Goal: Information Seeking & Learning: Compare options

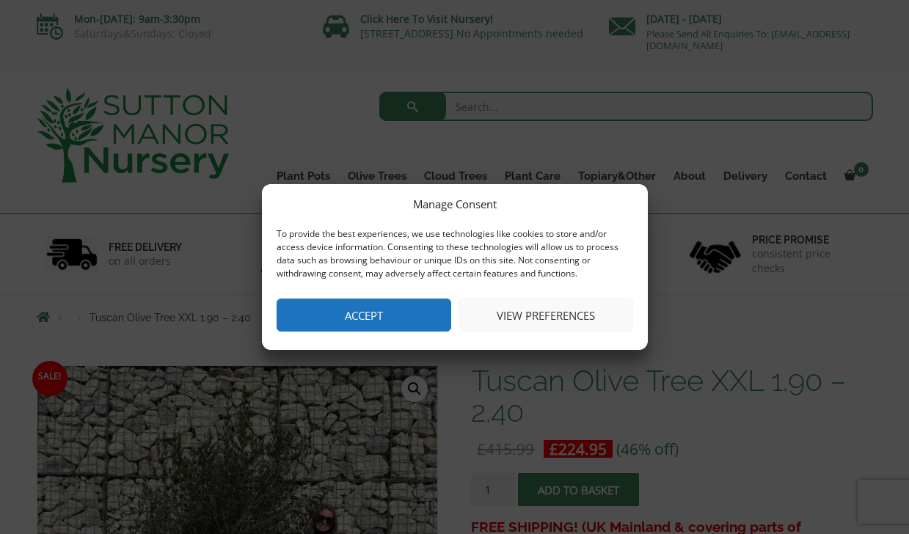
click at [520, 323] on button "View preferences" at bounding box center [545, 315] width 175 height 33
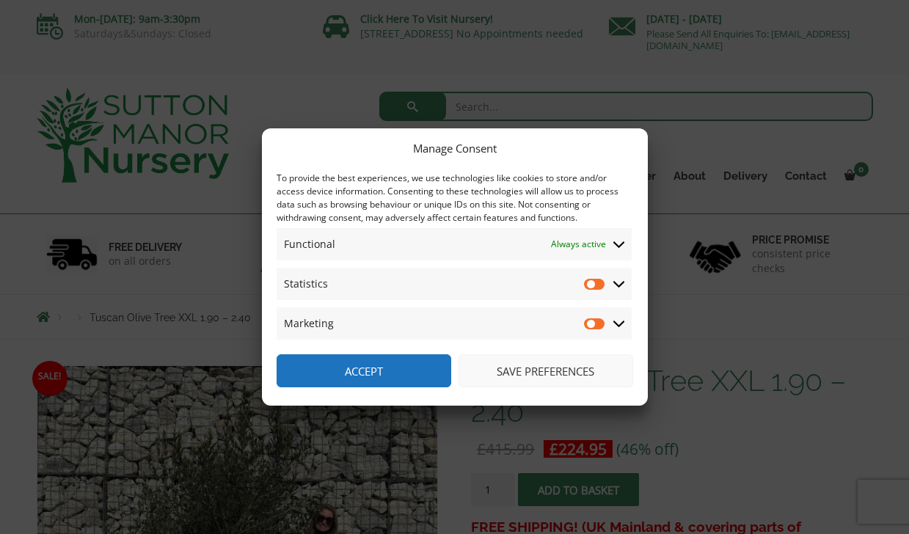
click at [483, 368] on button "Save preferences" at bounding box center [545, 370] width 175 height 33
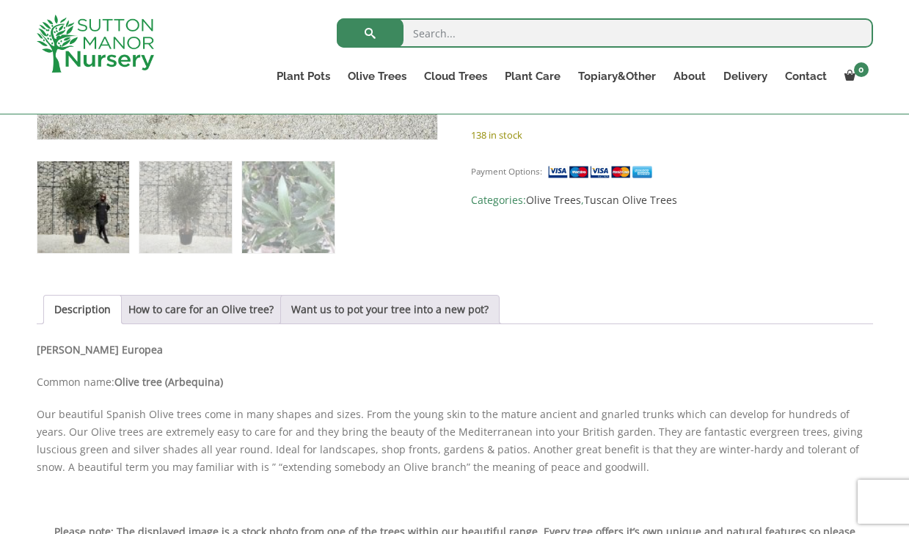
scroll to position [553, 0]
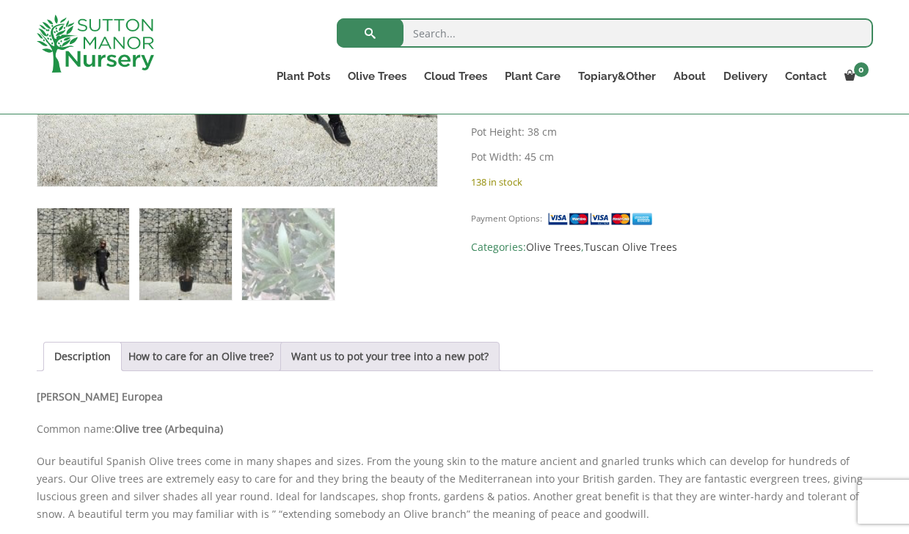
click at [175, 243] on img at bounding box center [185, 254] width 92 height 92
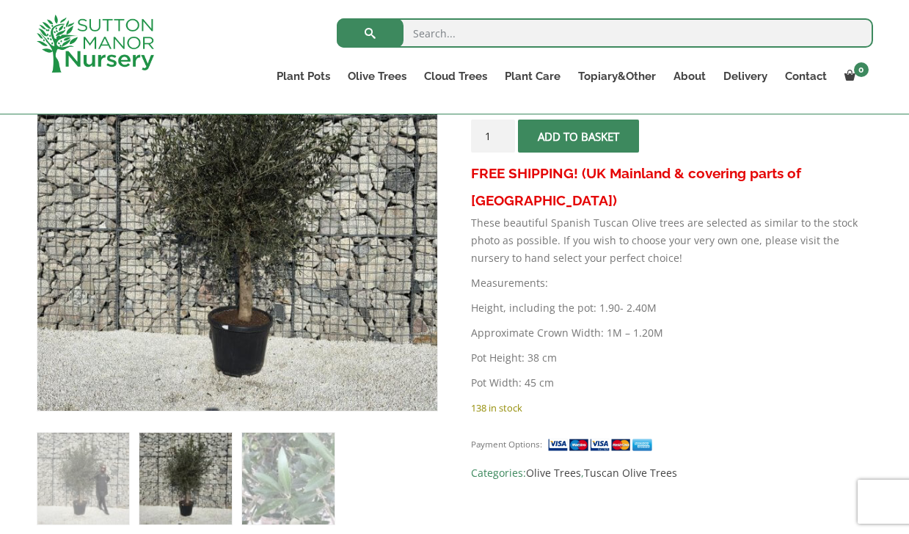
scroll to position [345, 0]
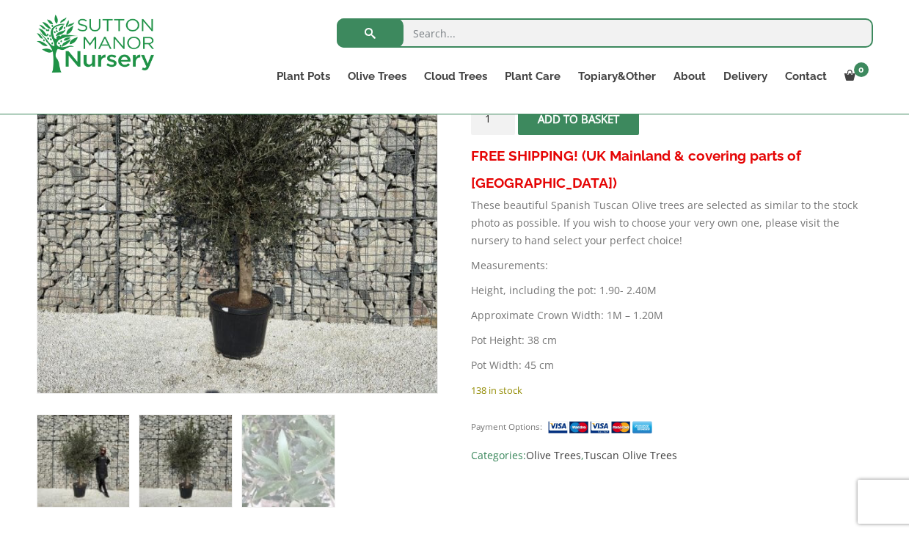
click at [92, 465] on img at bounding box center [83, 461] width 92 height 92
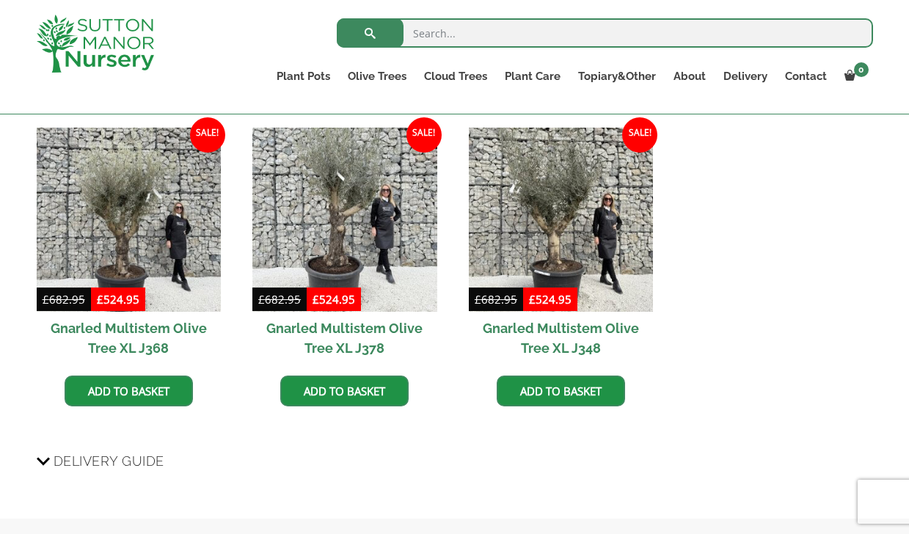
scroll to position [1328, 0]
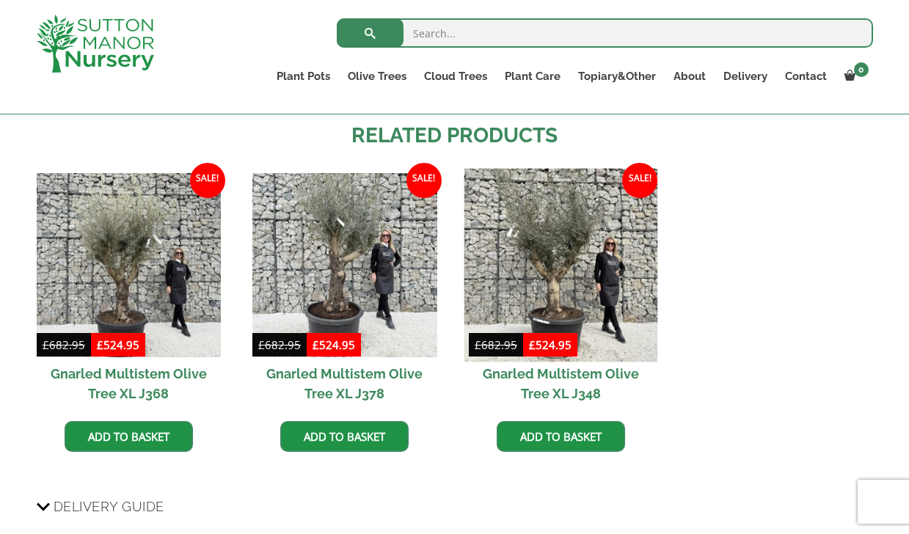
click at [579, 249] on img at bounding box center [561, 265] width 194 height 194
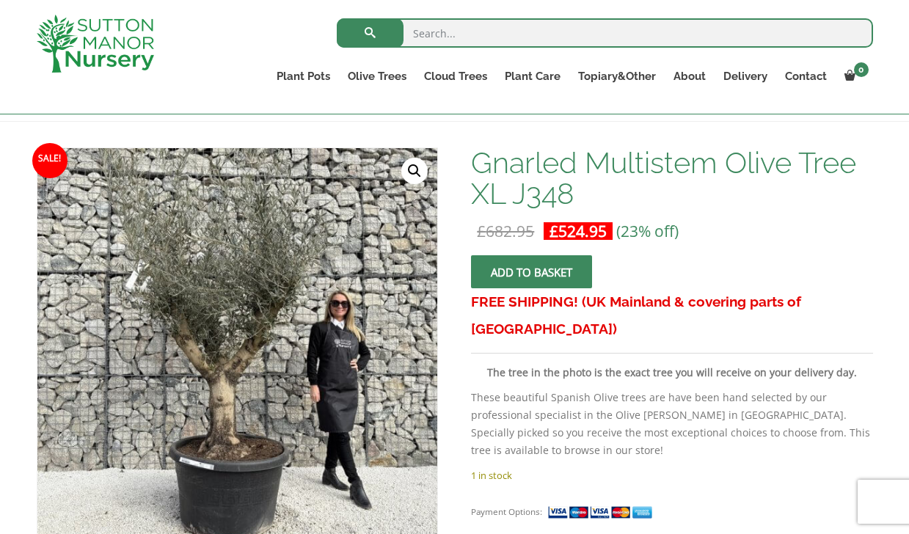
scroll to position [193, 0]
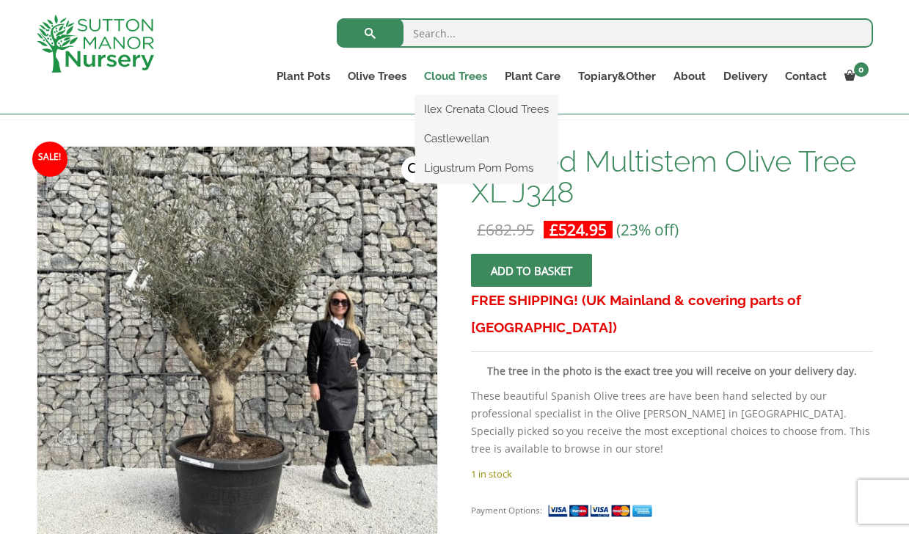
click at [466, 75] on link "Cloud Trees" at bounding box center [455, 76] width 81 height 21
click at [466, 104] on link "Ilex Crenata Cloud Trees" at bounding box center [486, 109] width 142 height 22
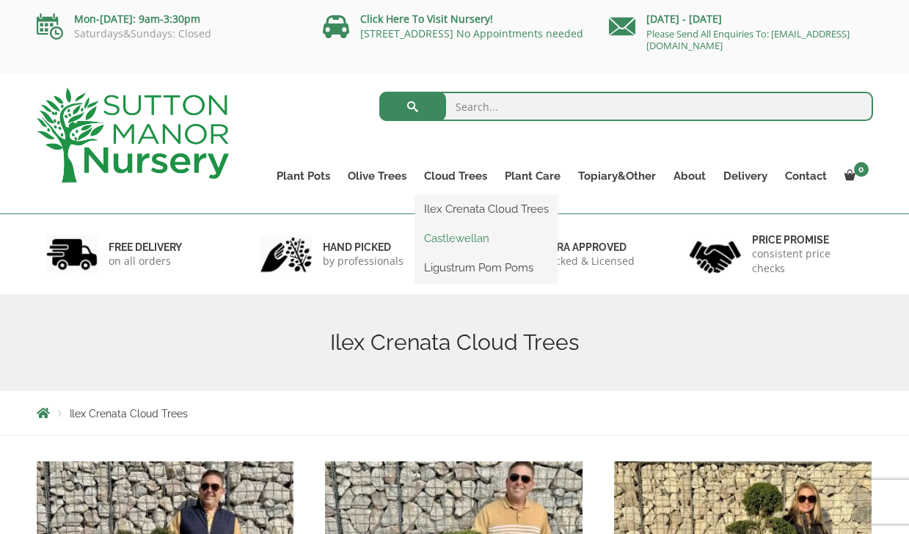
click at [482, 235] on link "Castlewellan" at bounding box center [486, 238] width 142 height 22
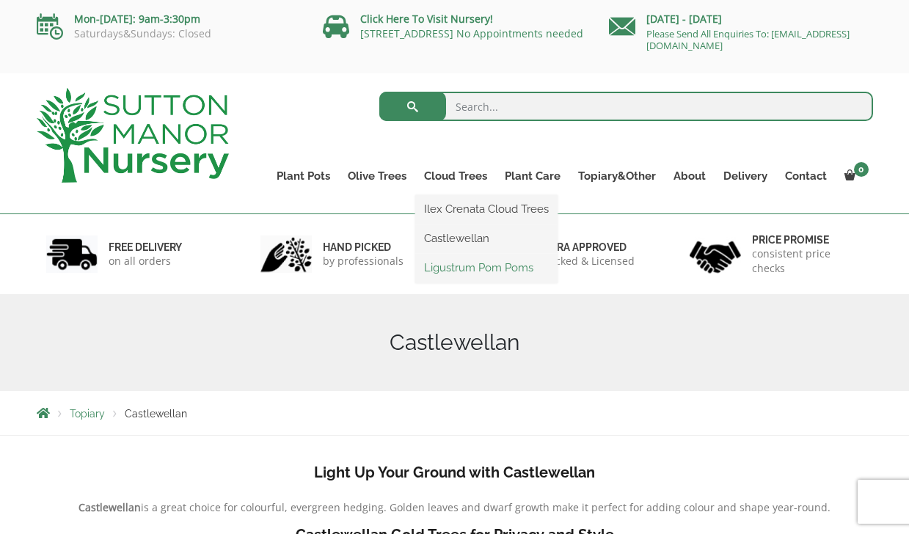
click at [466, 271] on link "Ligustrum Pom Poms" at bounding box center [486, 268] width 142 height 22
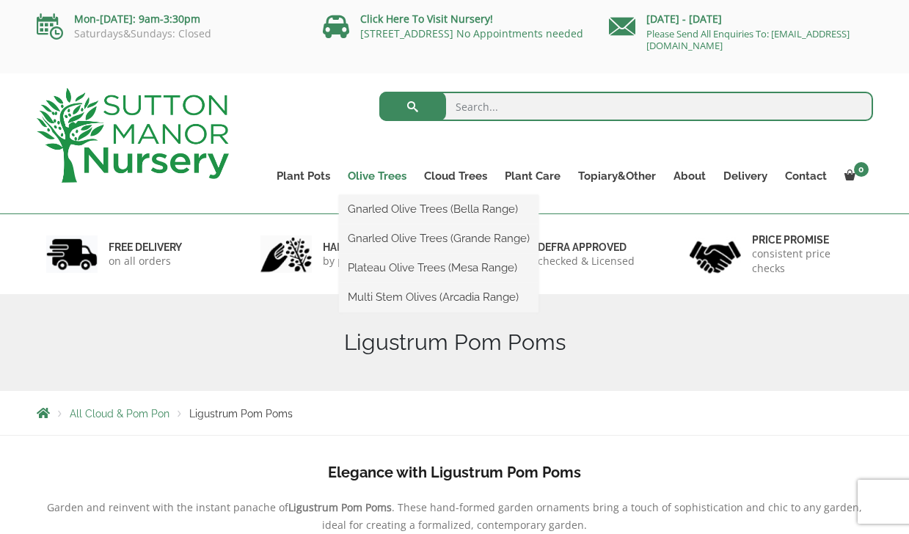
click at [381, 175] on link "Olive Trees" at bounding box center [377, 176] width 76 height 21
